Goal: Task Accomplishment & Management: Complete application form

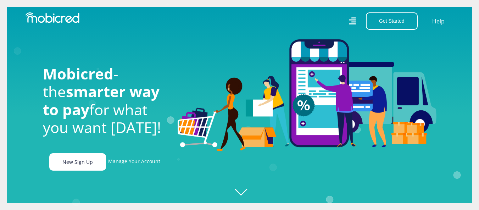
scroll to position [0, 506]
click at [84, 160] on link "New Sign Up" at bounding box center [77, 161] width 57 height 17
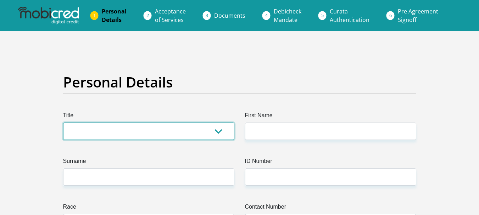
click at [168, 130] on select "Mr Ms Mrs Dr [PERSON_NAME]" at bounding box center [148, 131] width 171 height 17
select select "Mr"
click at [63, 123] on select "Mr Ms Mrs Dr [PERSON_NAME]" at bounding box center [148, 131] width 171 height 17
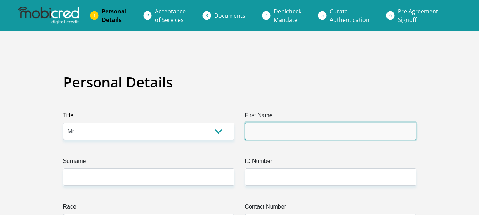
click at [263, 134] on input "First Name" at bounding box center [330, 131] width 171 height 17
type input "Lubabalo"
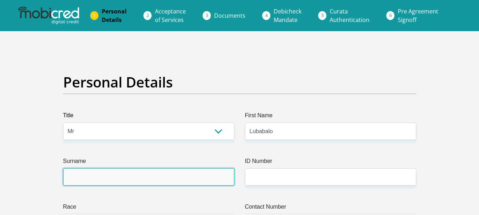
type input "Rwayibana"
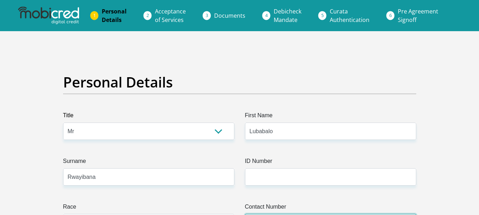
type input "0791193710"
select select "ZAF"
type input "[STREET_ADDRESS]"
type input "Soweto"
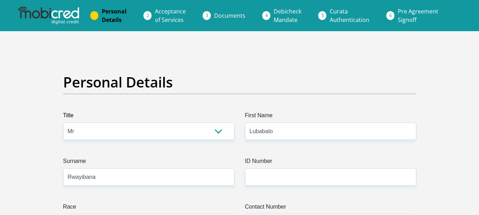
type input "Soweto"
type input "1875"
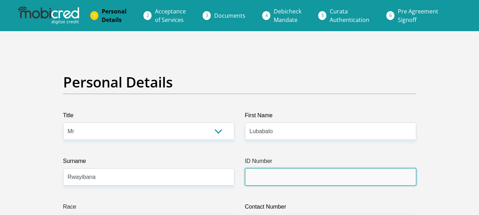
click at [273, 176] on input "ID Number" at bounding box center [330, 177] width 171 height 17
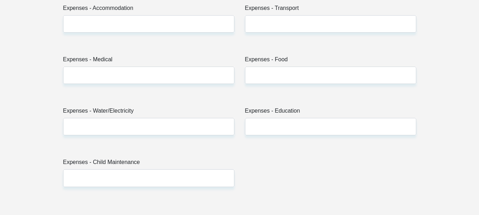
scroll to position [695, 0]
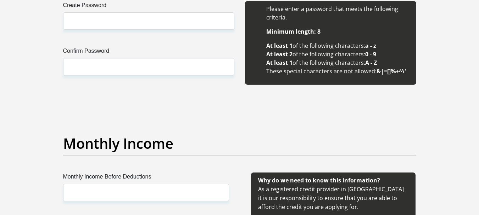
type input "0307145437082"
